Goal: Task Accomplishment & Management: Complete application form

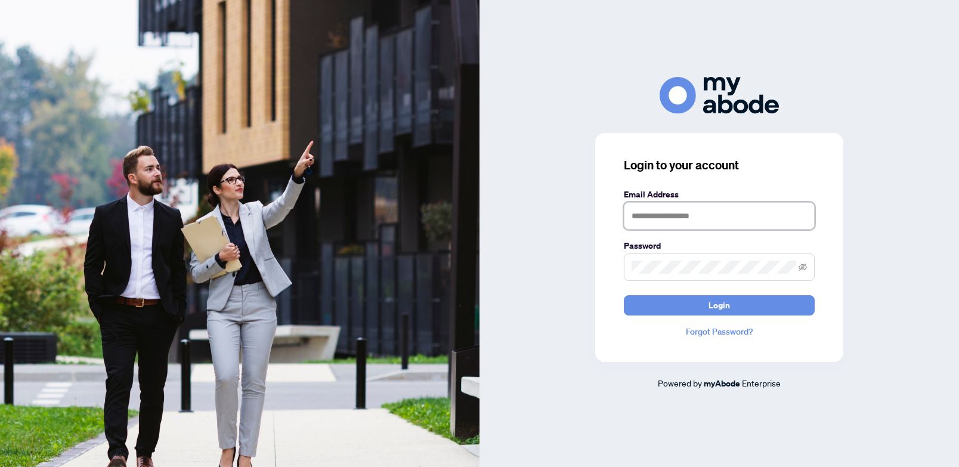
type input "**********"
click at [719, 305] on button "Login" at bounding box center [719, 305] width 191 height 20
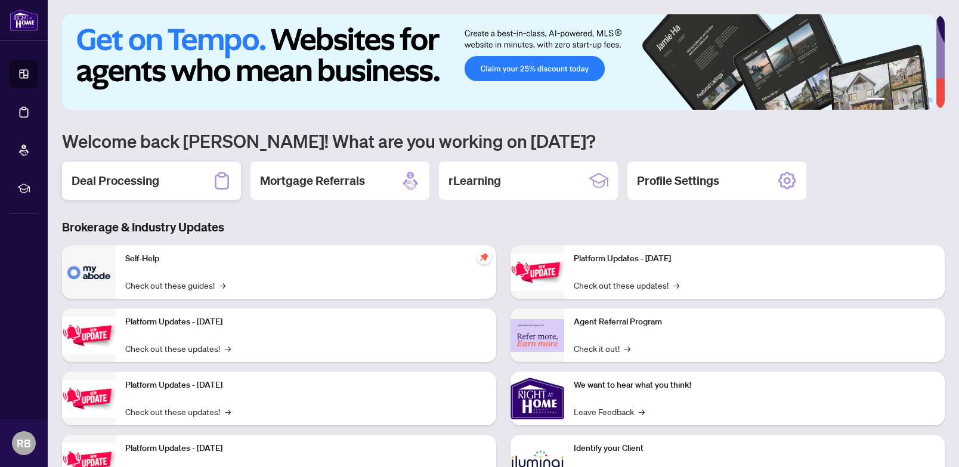
click at [111, 177] on h2 "Deal Processing" at bounding box center [116, 180] width 88 height 17
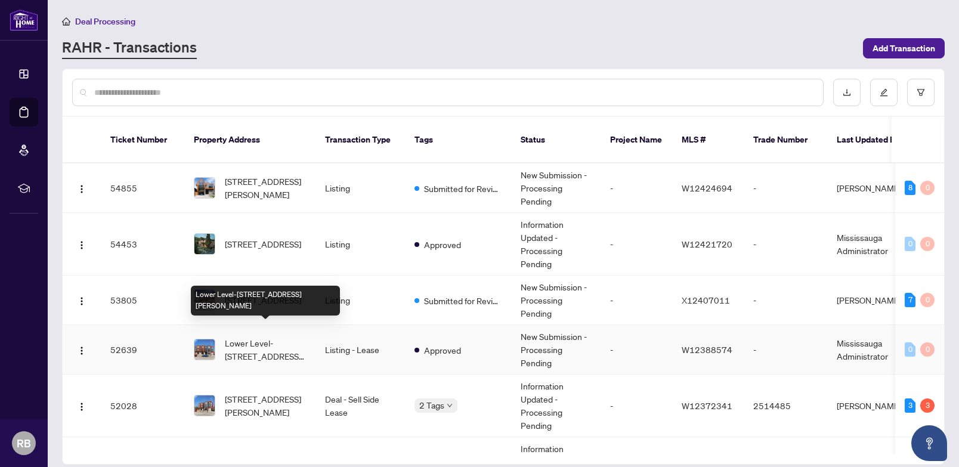
click at [240, 339] on span "Lower Level-218 Jane St, Toronto, Ontario M6S 3Y9, Canada" at bounding box center [265, 349] width 81 height 26
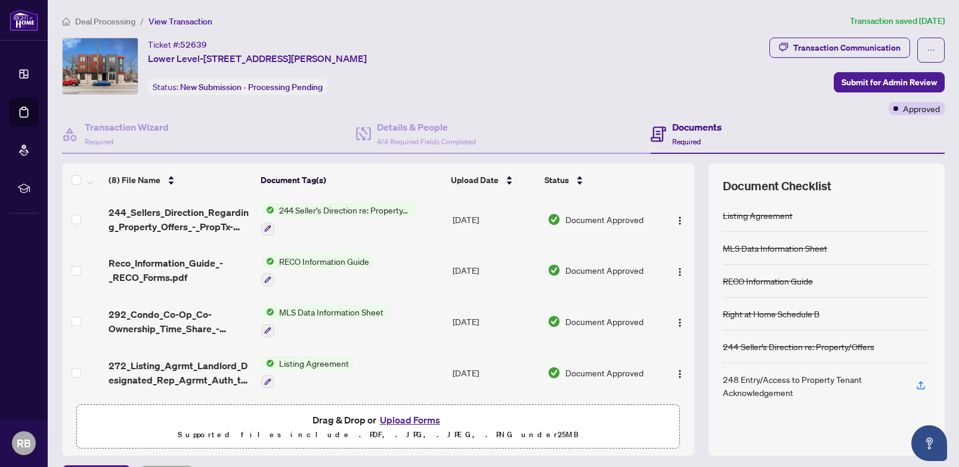
scroll to position [32, 0]
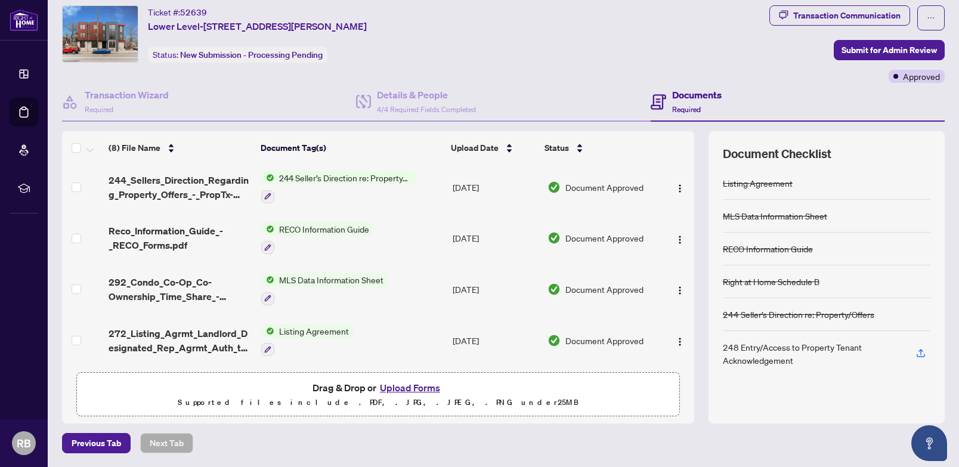
click at [410, 386] on button "Upload Forms" at bounding box center [409, 388] width 67 height 16
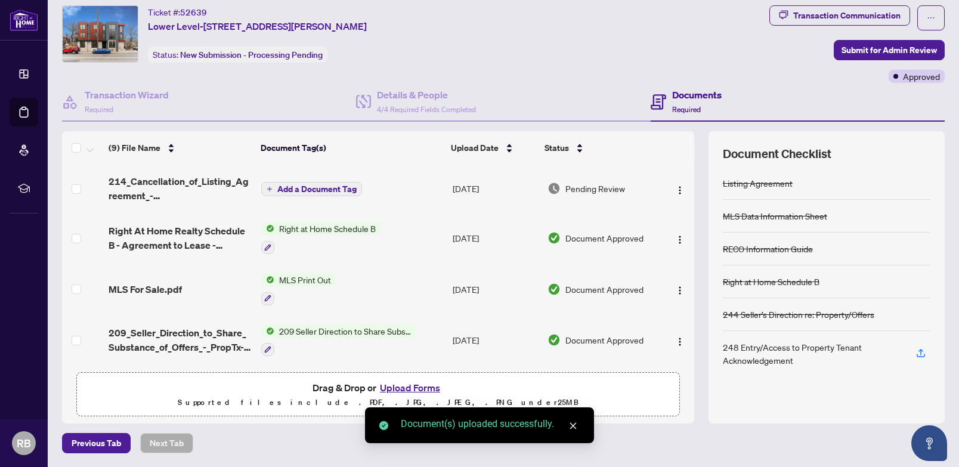
scroll to position [0, 0]
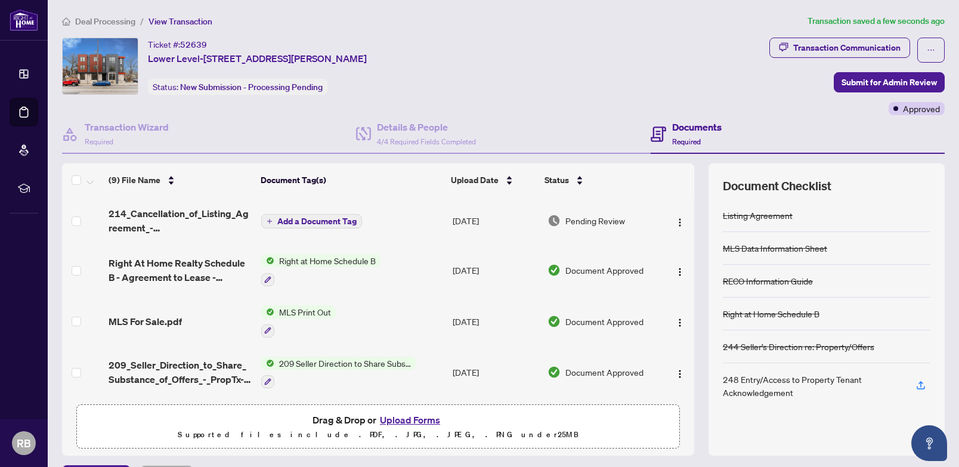
click at [308, 221] on span "Add a Document Tag" at bounding box center [316, 221] width 79 height 8
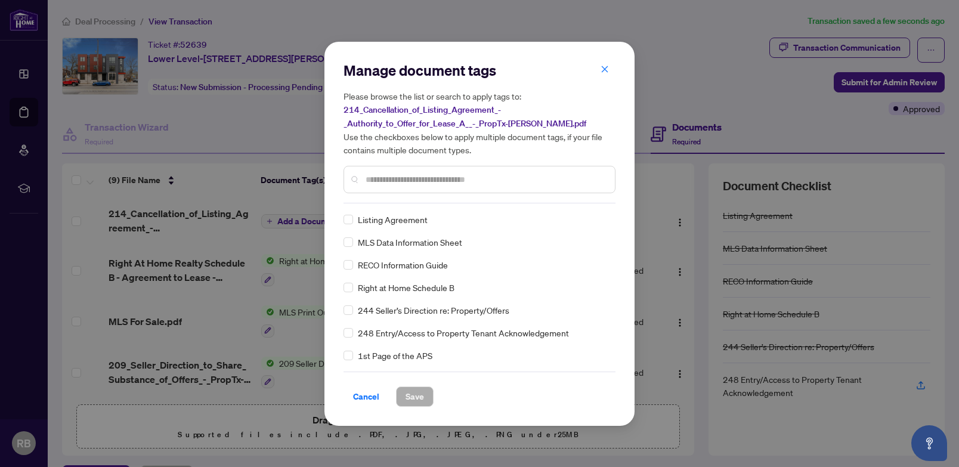
click at [379, 180] on input "text" at bounding box center [486, 179] width 240 height 13
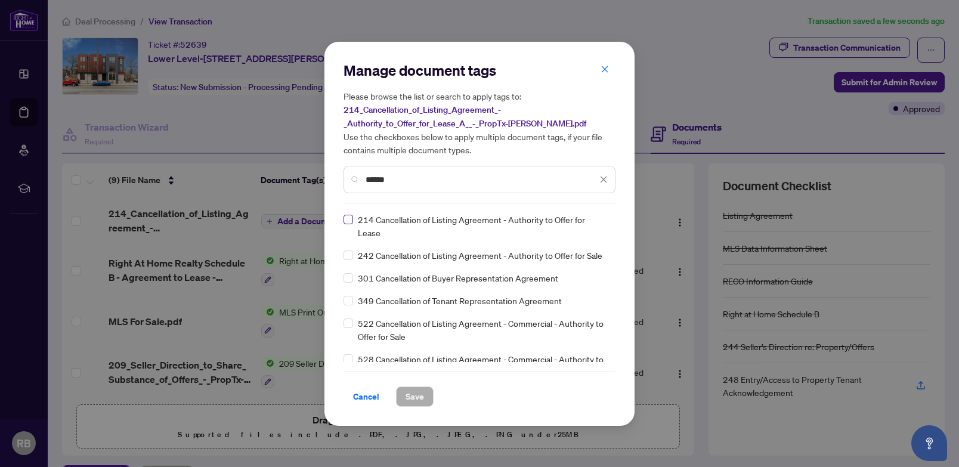
type input "******"
click at [407, 393] on span "Save" at bounding box center [415, 396] width 18 height 19
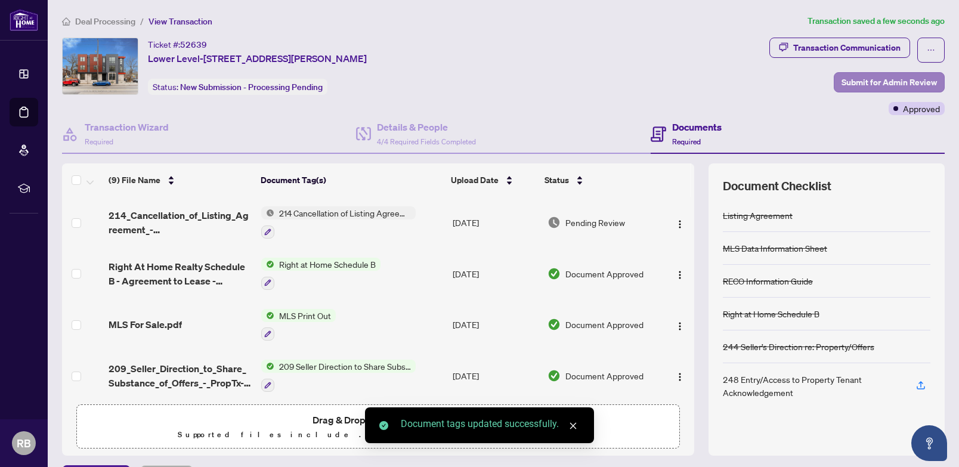
click at [875, 83] on span "Submit for Admin Review" at bounding box center [889, 82] width 95 height 19
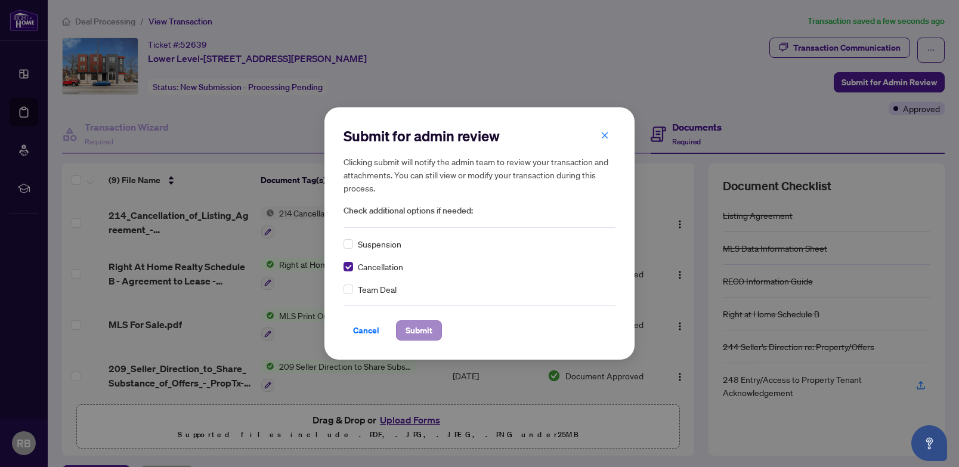
click at [427, 329] on span "Submit" at bounding box center [419, 330] width 27 height 19
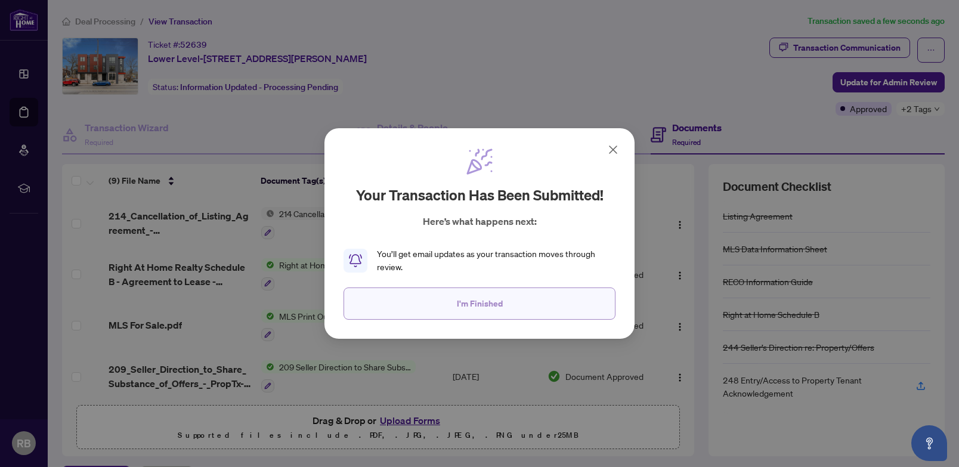
click at [477, 303] on span "I'm Finished" at bounding box center [480, 303] width 46 height 19
